Goal: Transaction & Acquisition: Purchase product/service

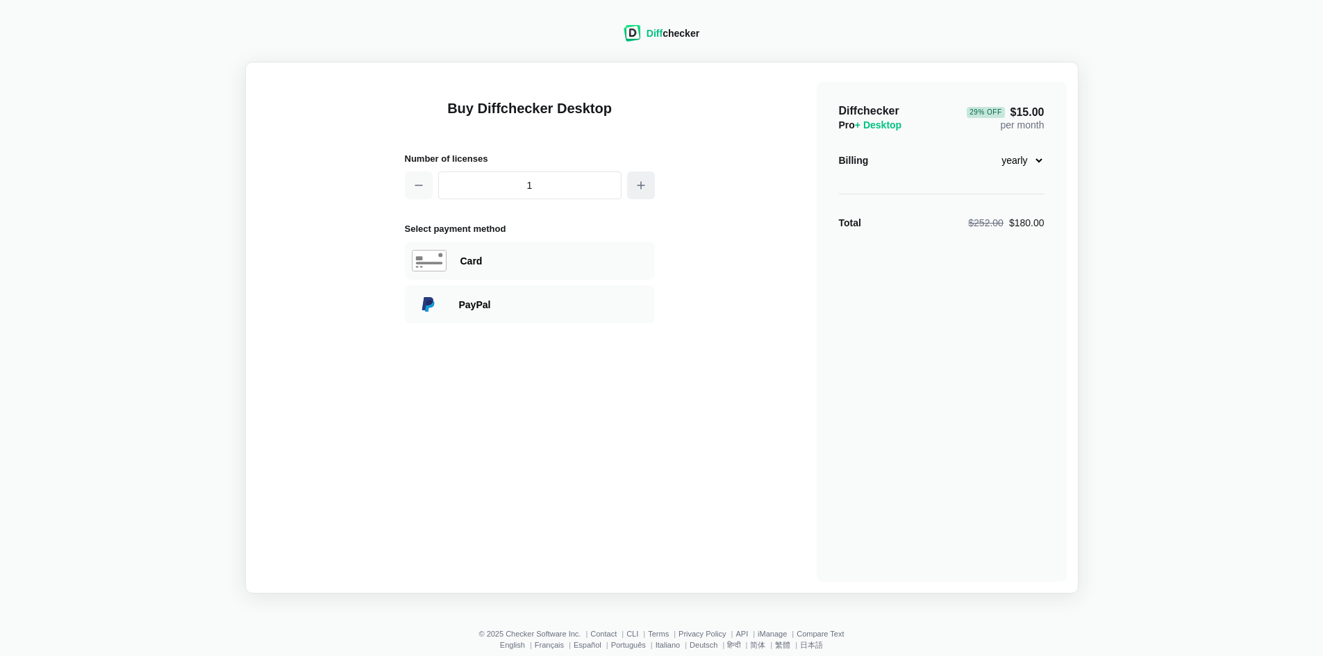
click at [636, 190] on icon "button" at bounding box center [641, 185] width 11 height 11
click at [643, 187] on icon "button" at bounding box center [641, 185] width 11 height 11
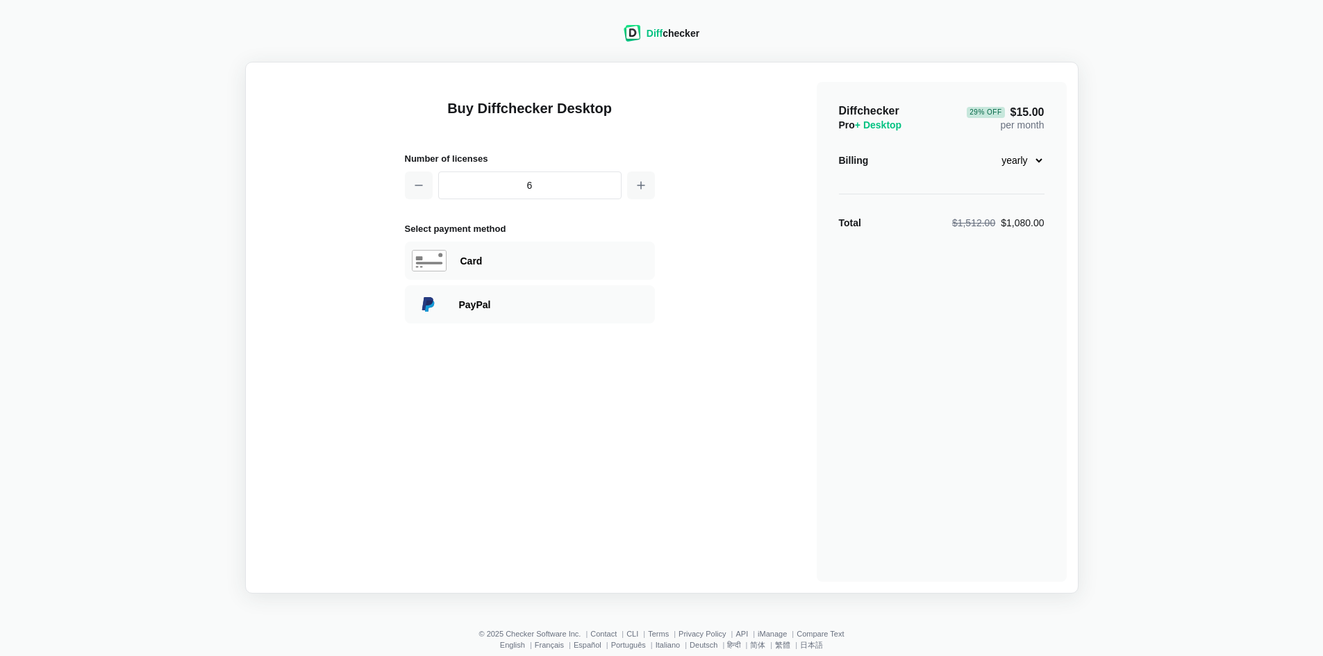
click at [415, 201] on div "Number of licenses 6" at bounding box center [530, 177] width 250 height 53
click at [422, 182] on icon "button" at bounding box center [418, 185] width 11 height 11
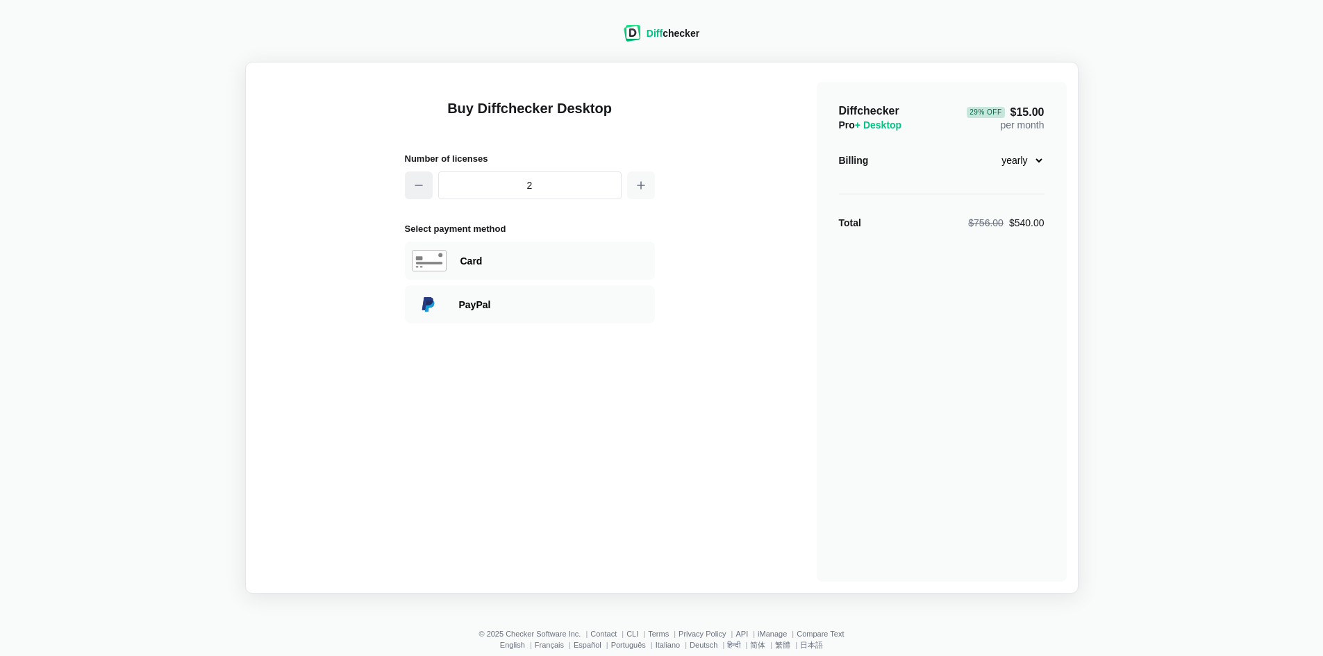
click at [422, 182] on icon "button" at bounding box center [418, 185] width 11 height 11
type input "1"
click at [316, 265] on div "Buy Diffchecker Desktop Number of licenses 1 Select payment method Visa MasterC…" at bounding box center [662, 328] width 810 height 508
